Goal: Task Accomplishment & Management: Complete application form

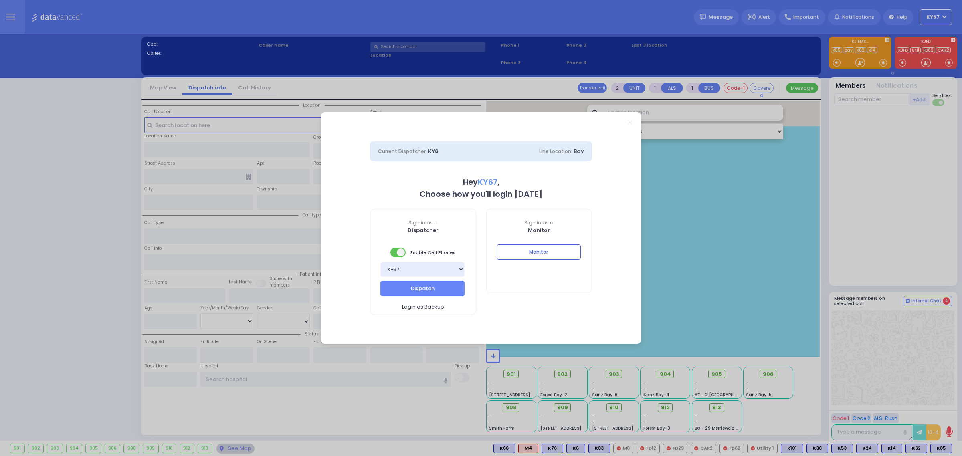
select select "9"
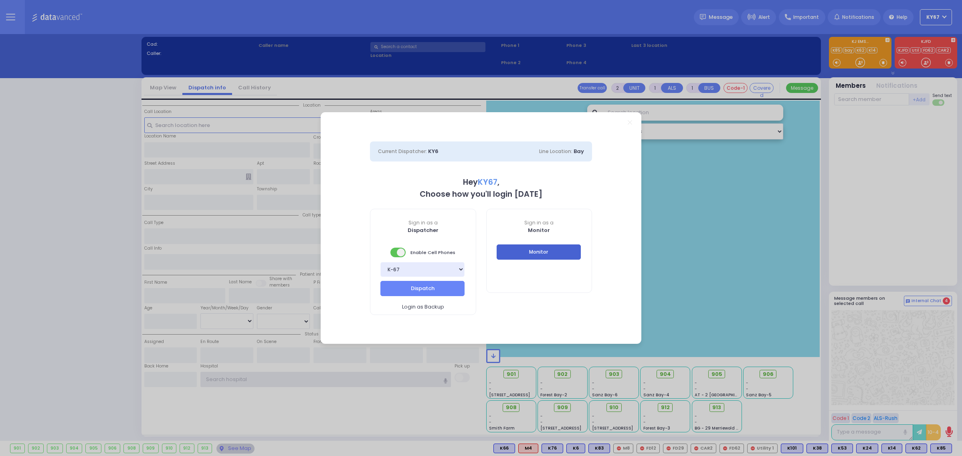
type input "Ky67"
click at [558, 248] on button "Monitor" at bounding box center [539, 251] width 84 height 15
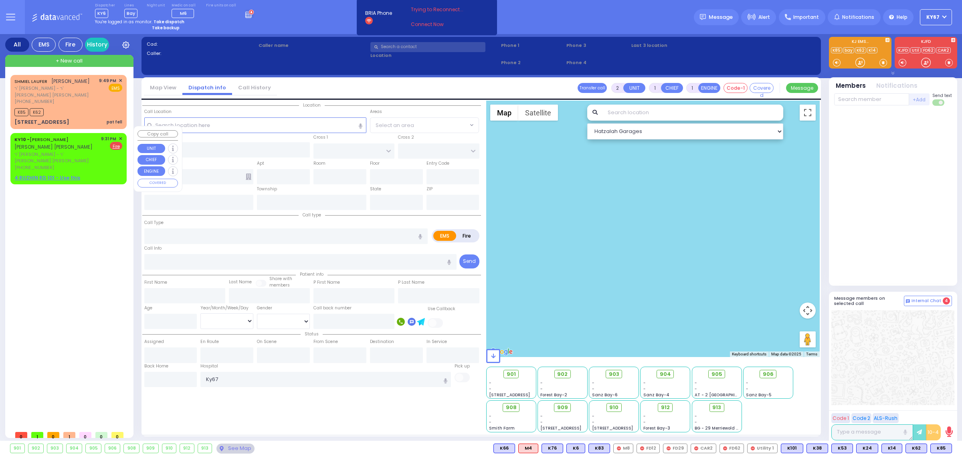
click at [64, 141] on div "KY10 - [PERSON_NAME] [PERSON_NAME]" at bounding box center [56, 143] width 84 height 16
select select
radio input "false"
radio input "true"
type input "[PERSON_NAME]"
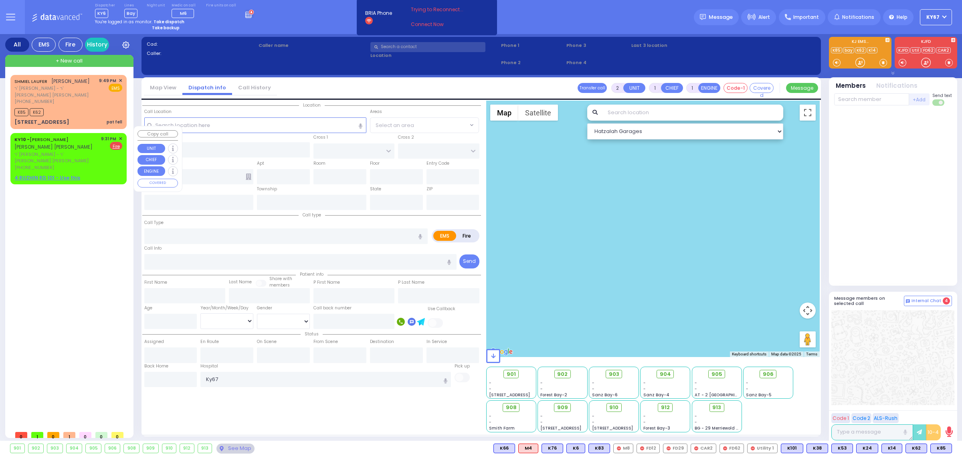
type input "[PERSON_NAME]"
select select
type input "21:31"
select select "Hatzalah Garages"
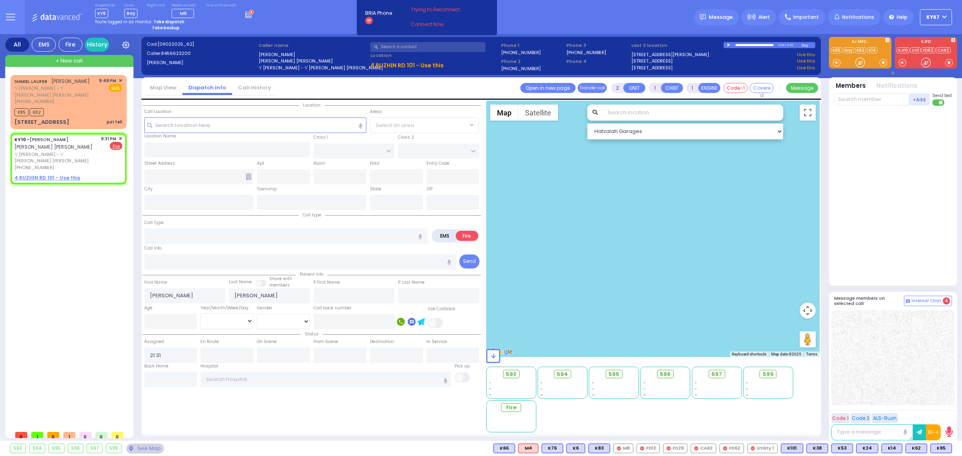
click at [725, 44] on div "0:00 / 2:26" at bounding box center [762, 45] width 78 height 6
click at [729, 44] on div at bounding box center [729, 45] width 4 height 4
click at [105, 142] on span "EMS" at bounding box center [103, 146] width 14 height 8
select select
radio input "true"
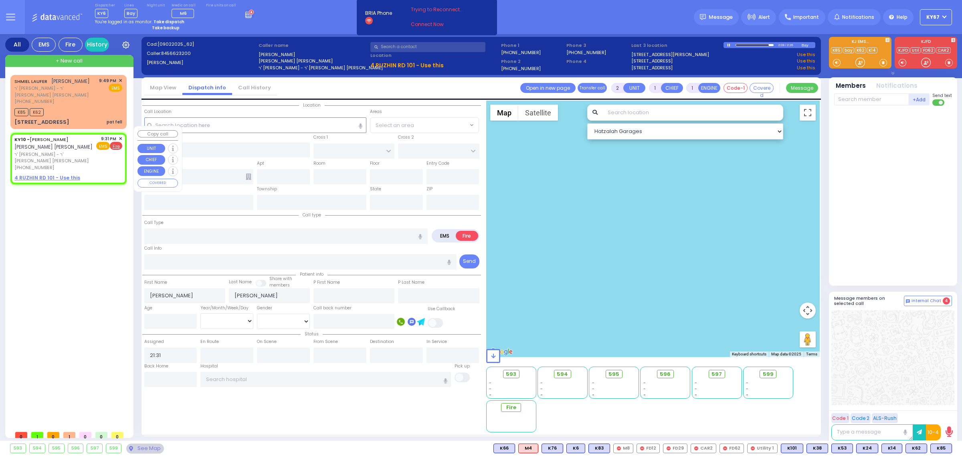
select select
select select "Hatzalah Garages"
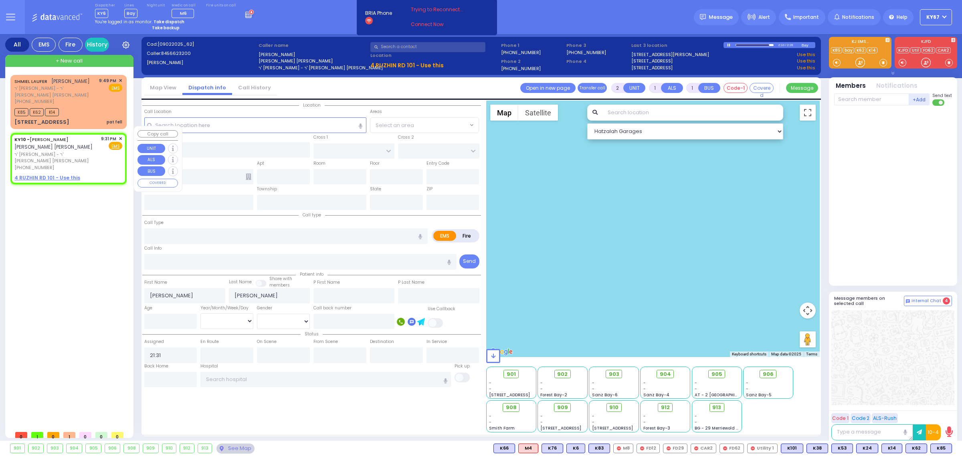
click at [119, 135] on span "✕" at bounding box center [121, 138] width 4 height 7
click at [77, 245] on div "SHMIEL LAUFER [PERSON_NAME] ר' [PERSON_NAME] - ר' [PERSON_NAME] [PERSON_NAME] […" at bounding box center [69, 251] width 119 height 352
